Goal: Check status

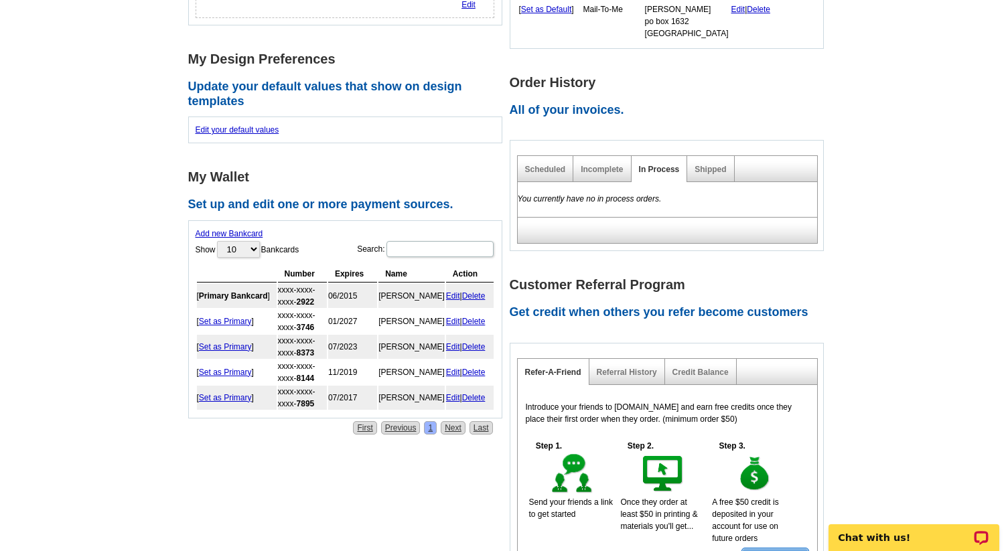
scroll to position [476, 0]
click at [714, 169] on link "Shipped" at bounding box center [710, 168] width 31 height 9
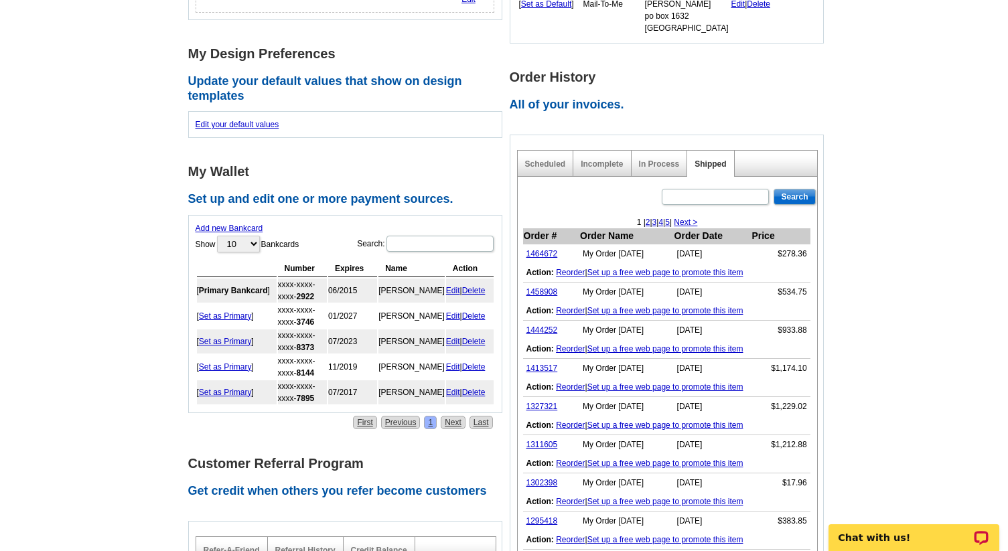
scroll to position [479, 0]
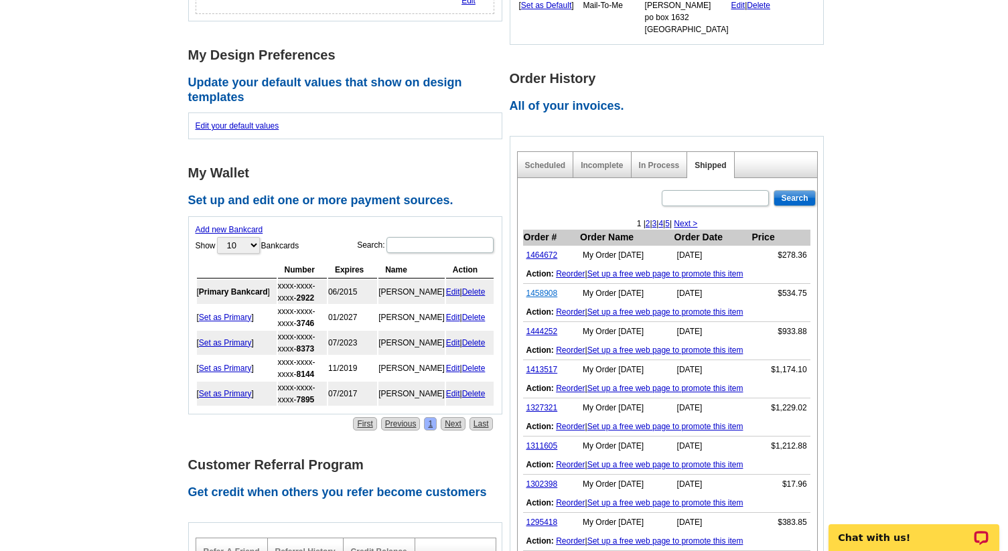
click at [541, 292] on link "1458908" at bounding box center [542, 293] width 31 height 9
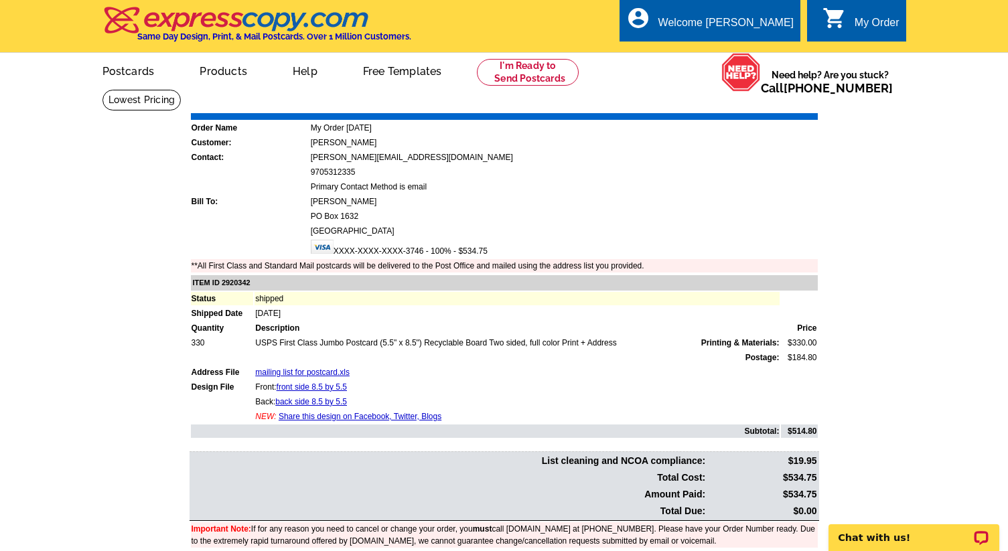
click at [782, 102] on link "Print Invoice" at bounding box center [784, 103] width 70 height 11
